Goal: Find specific page/section: Find specific page/section

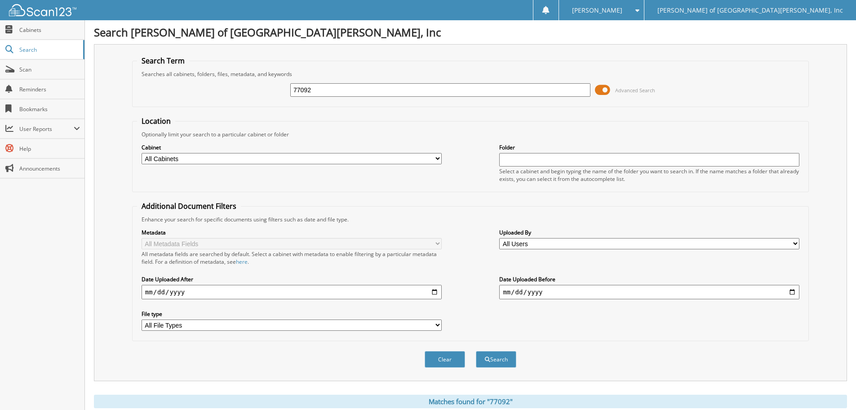
drag, startPoint x: 459, startPoint y: 84, endPoint x: 223, endPoint y: 87, distance: 236.9
click at [223, 87] on div "77092 Advanced Search" at bounding box center [470, 90] width 667 height 24
type input "62740"
click at [476, 351] on button "Search" at bounding box center [496, 359] width 40 height 17
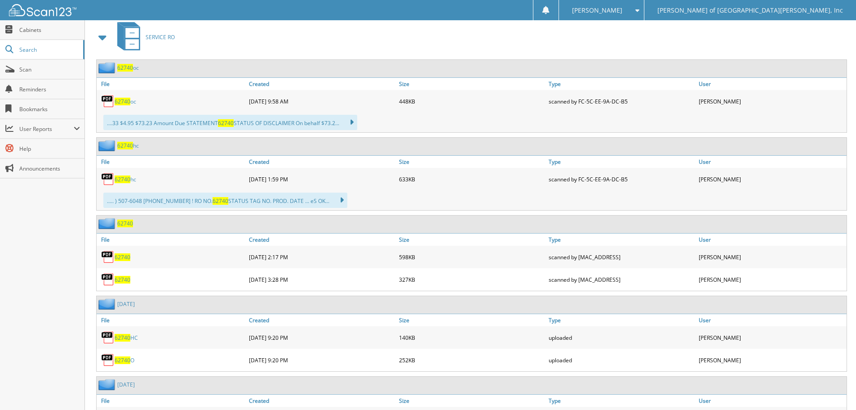
scroll to position [405, 0]
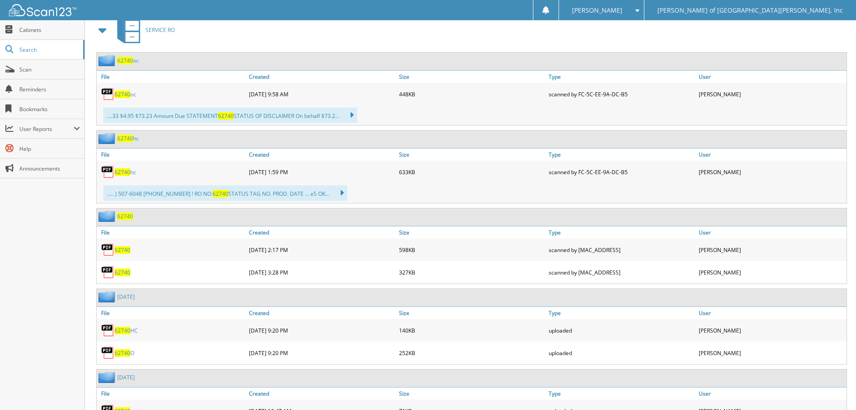
click at [126, 173] on span "62740" at bounding box center [123, 172] width 16 height 8
